Goal: Transaction & Acquisition: Book appointment/travel/reservation

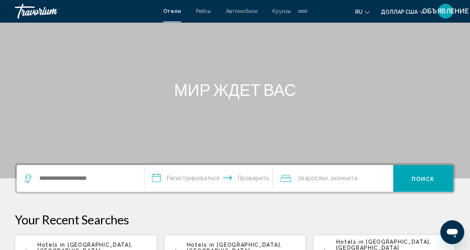
scroll to position [111, 0]
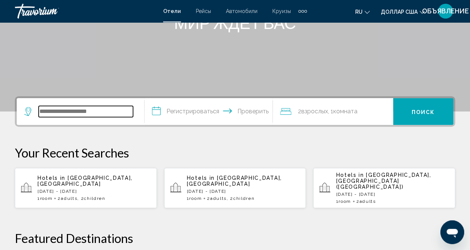
click at [77, 110] on input "Виджет поиска" at bounding box center [86, 111] width 94 height 11
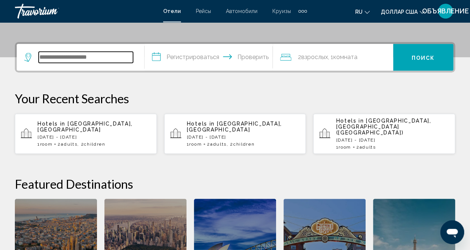
scroll to position [183, 0]
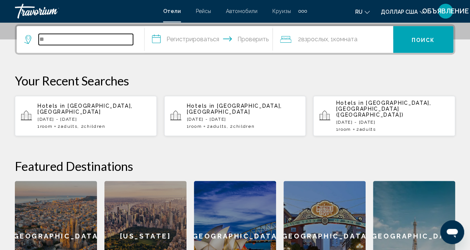
type input "*"
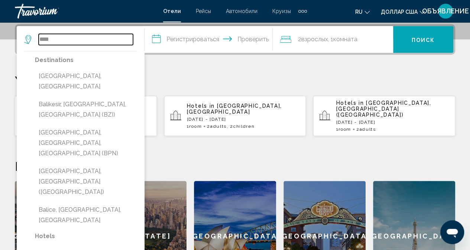
click at [75, 40] on input "****" at bounding box center [86, 39] width 94 height 11
type input "*"
